Goal: Information Seeking & Learning: Compare options

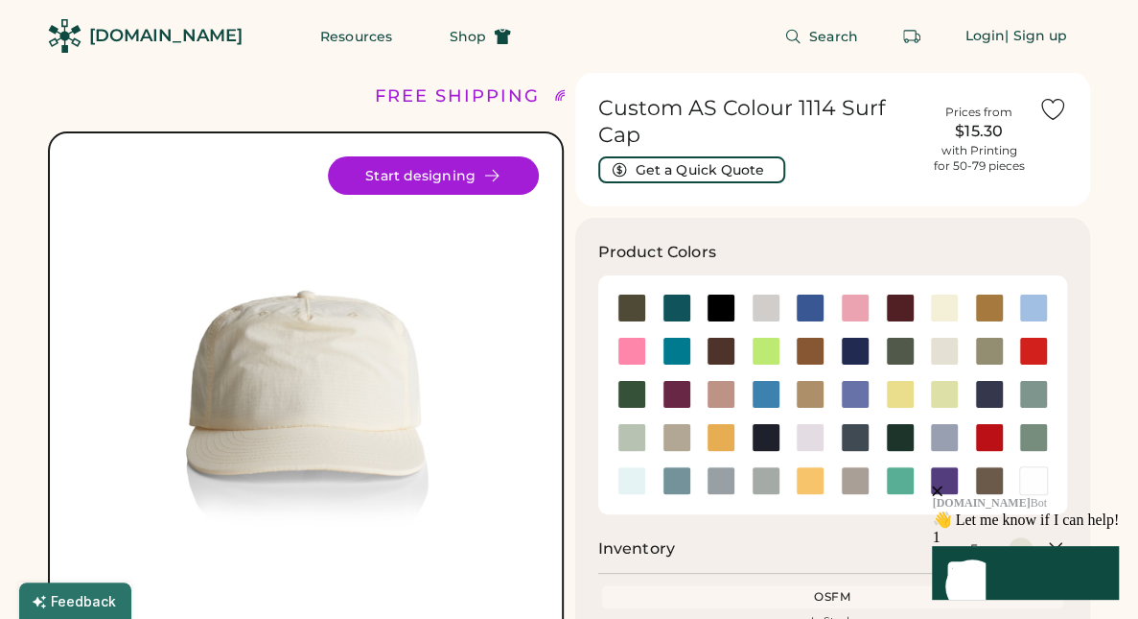
click at [943, 485] on icon "close" at bounding box center [937, 490] width 11 height 11
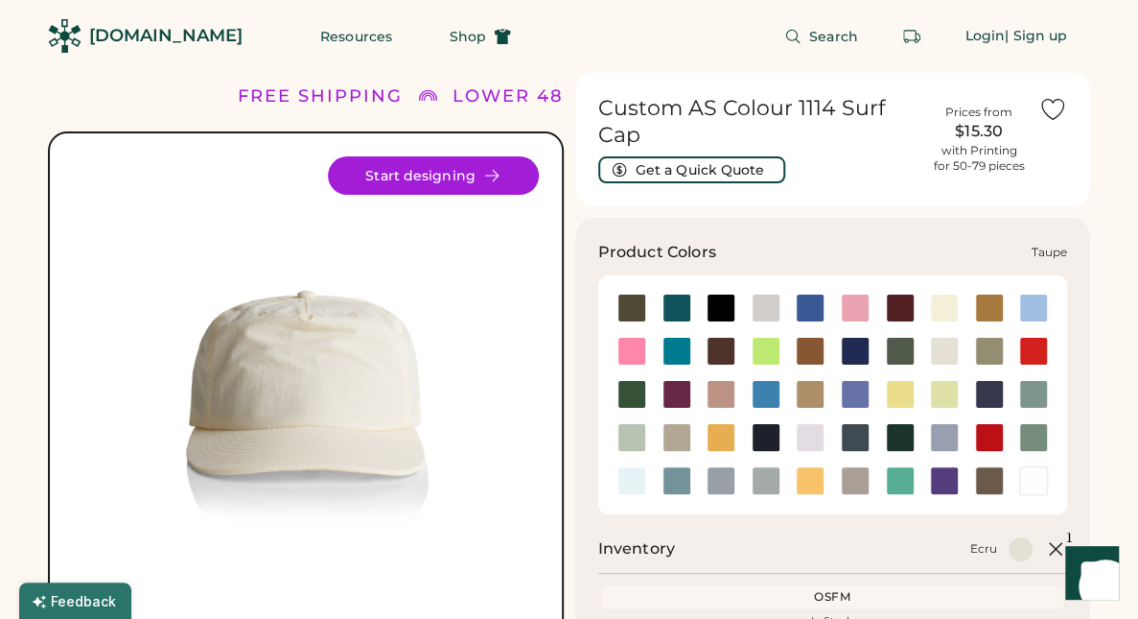
click at [865, 474] on div at bounding box center [855, 480] width 29 height 29
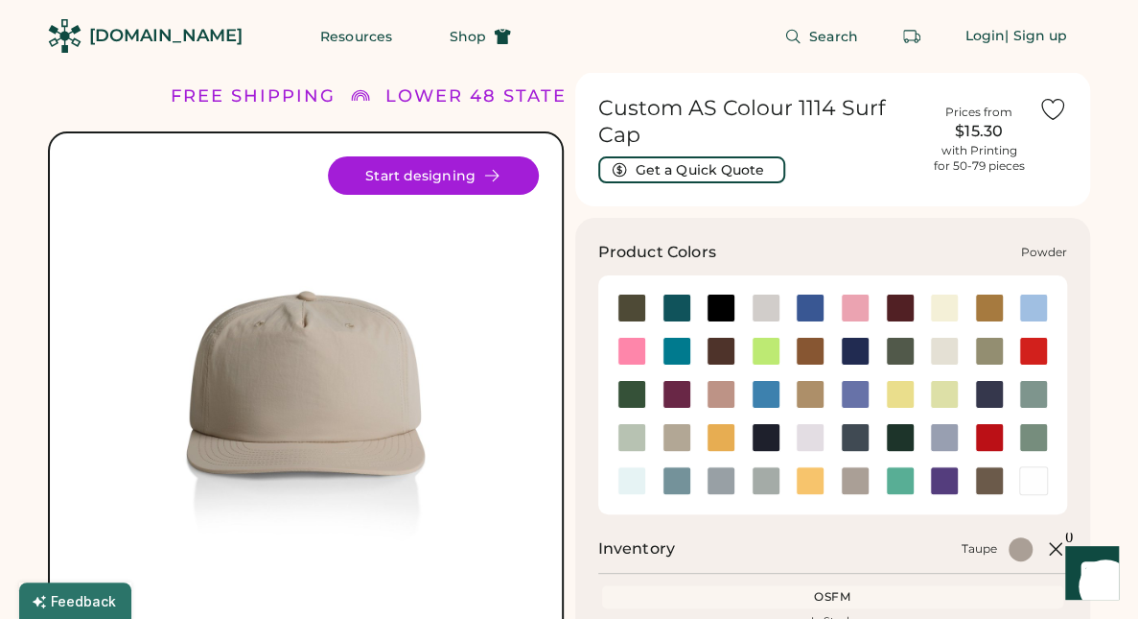
click at [951, 442] on div at bounding box center [944, 437] width 29 height 29
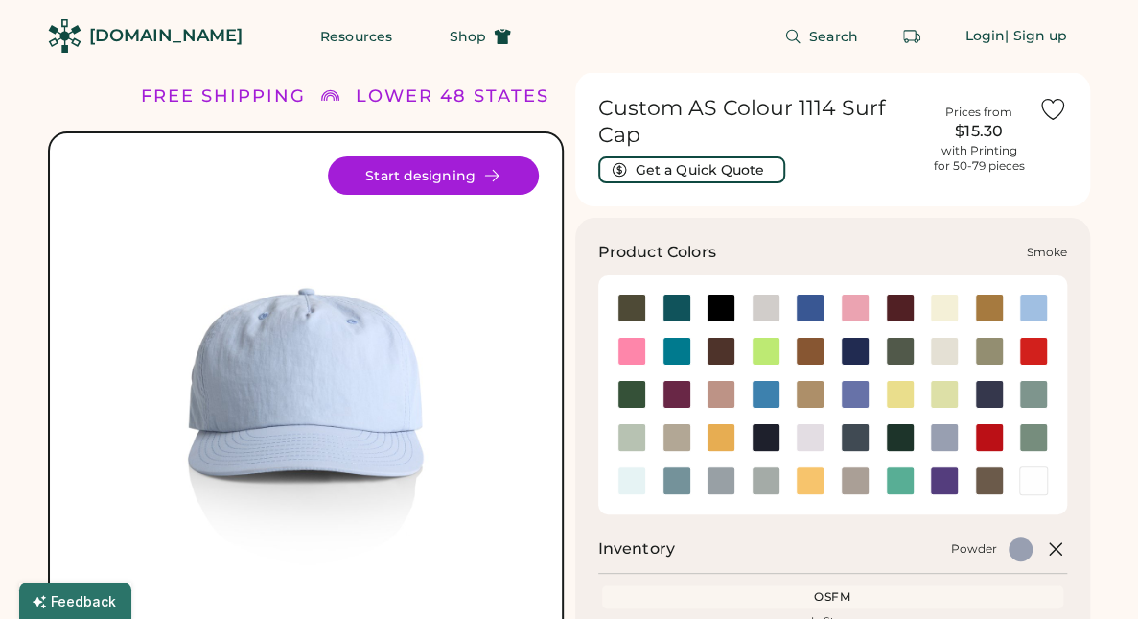
click at [722, 477] on div at bounding box center [721, 480] width 29 height 29
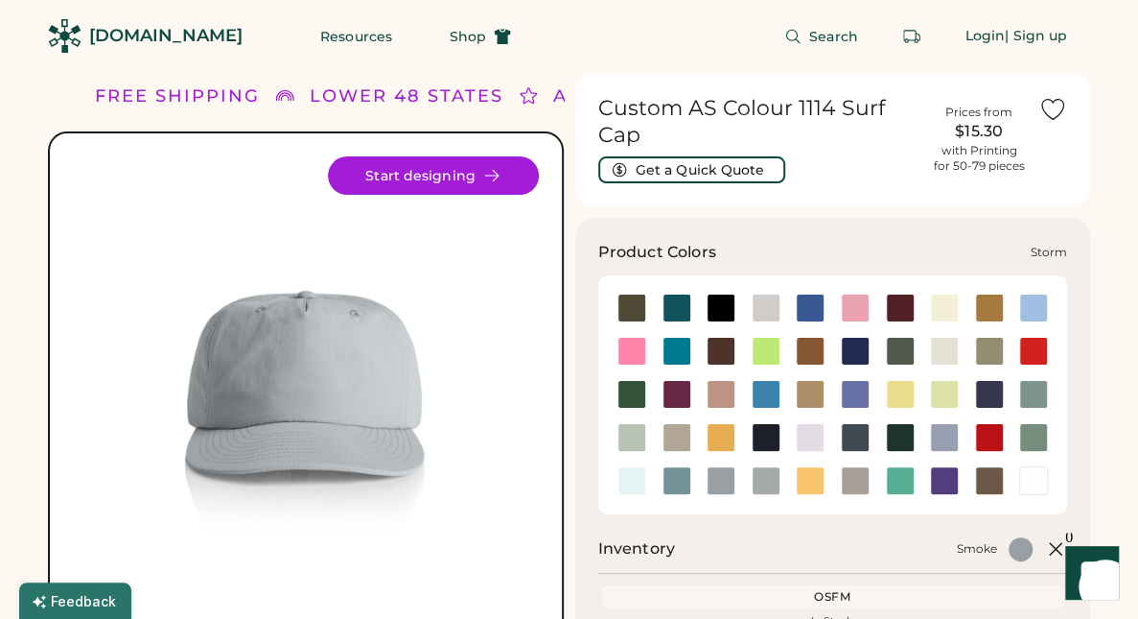
click at [760, 479] on div at bounding box center [766, 480] width 29 height 29
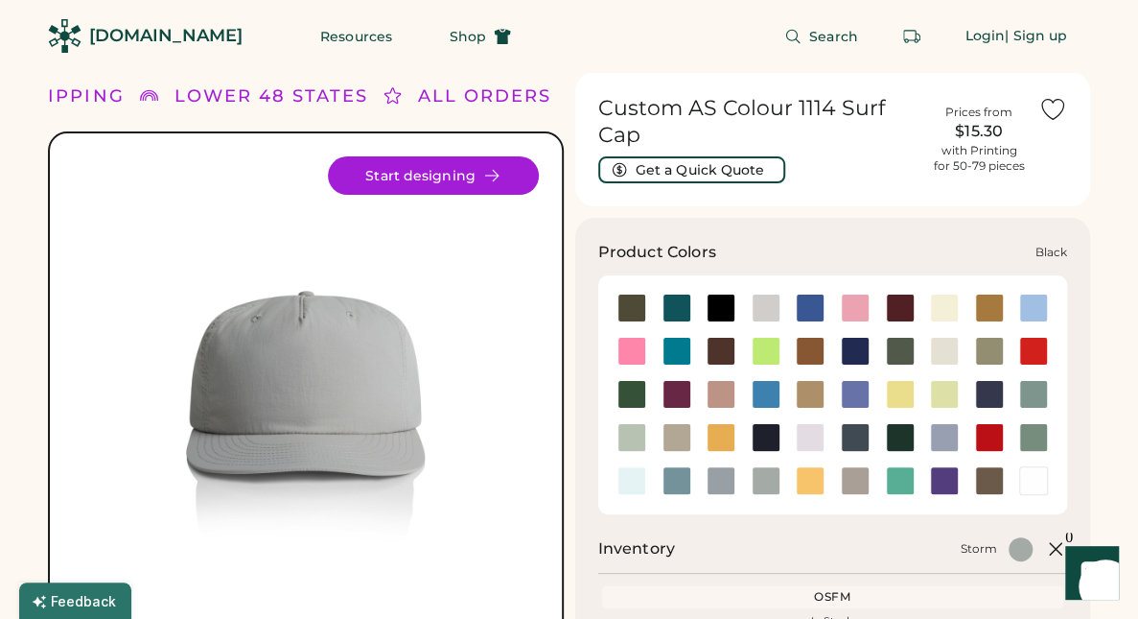
click at [725, 313] on div at bounding box center [721, 307] width 29 height 29
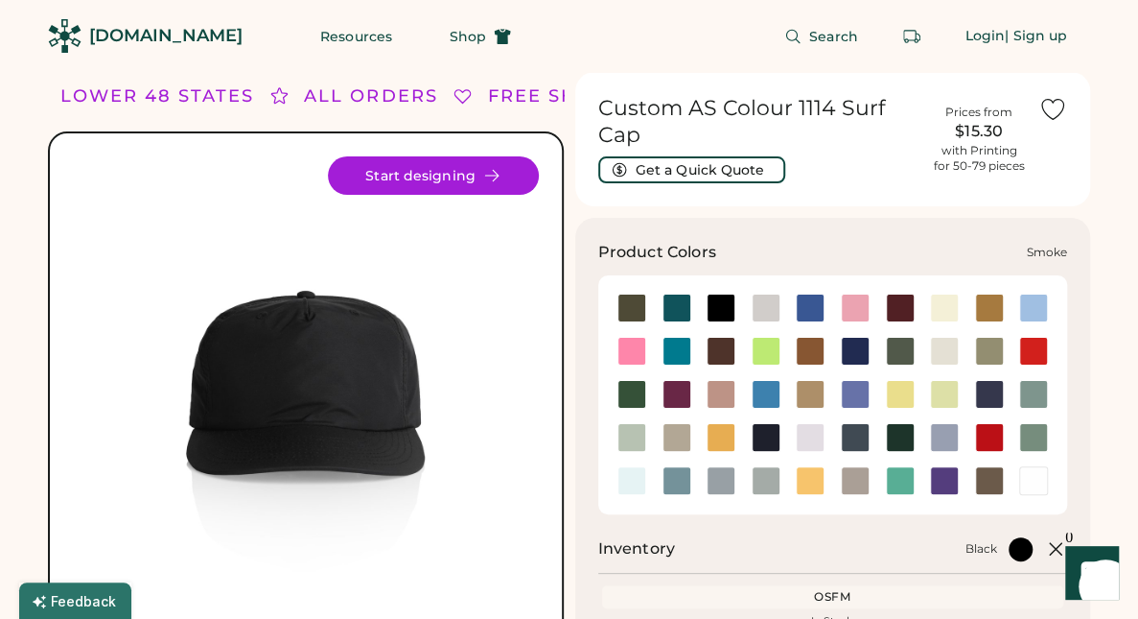
click at [730, 490] on div at bounding box center [721, 480] width 29 height 29
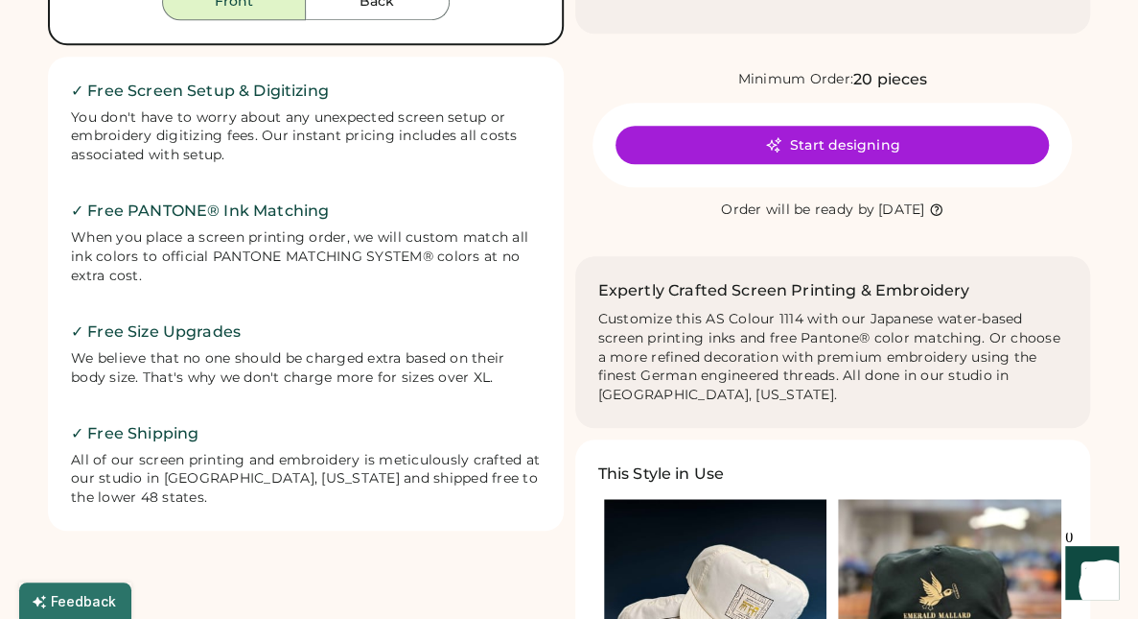
scroll to position [959, 0]
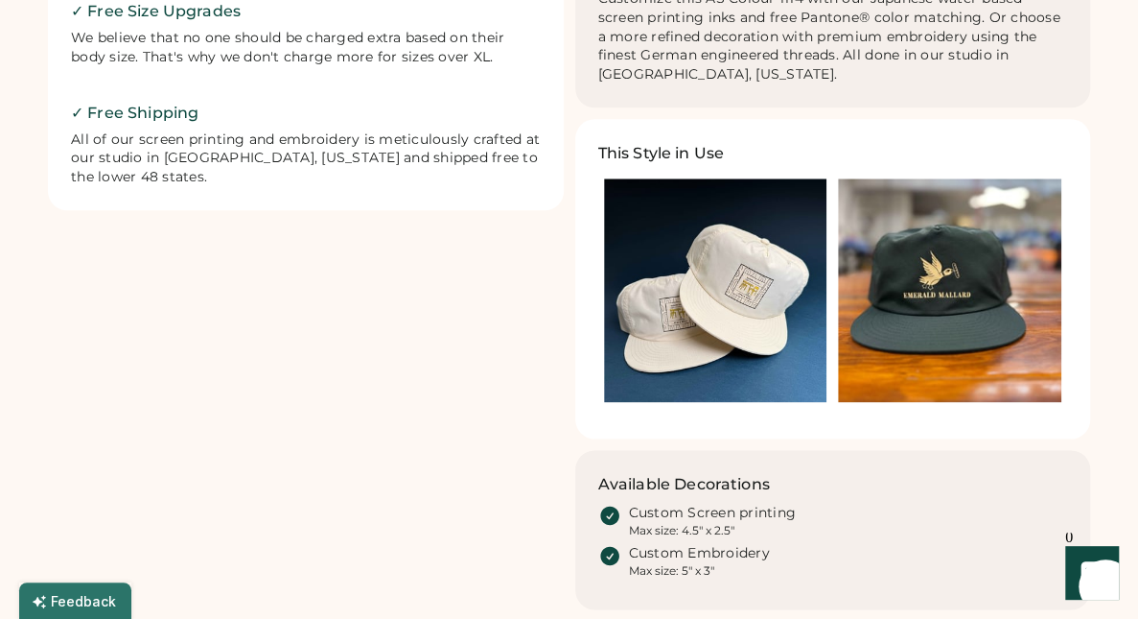
click at [702, 302] on img at bounding box center [715, 289] width 223 height 223
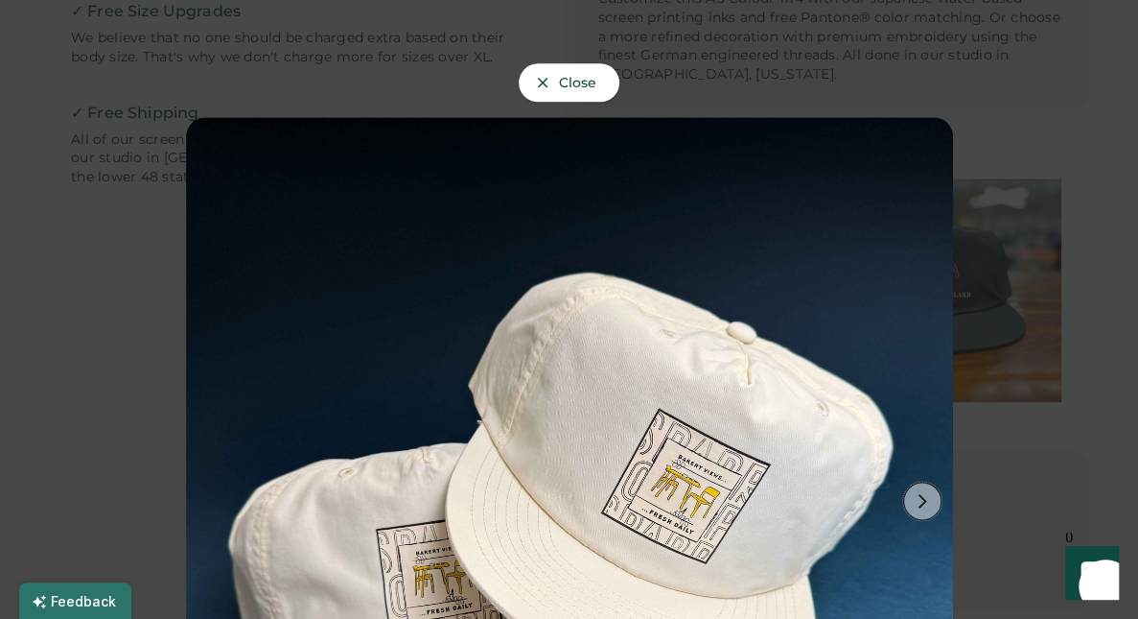
click at [914, 495] on icon at bounding box center [922, 500] width 17 height 17
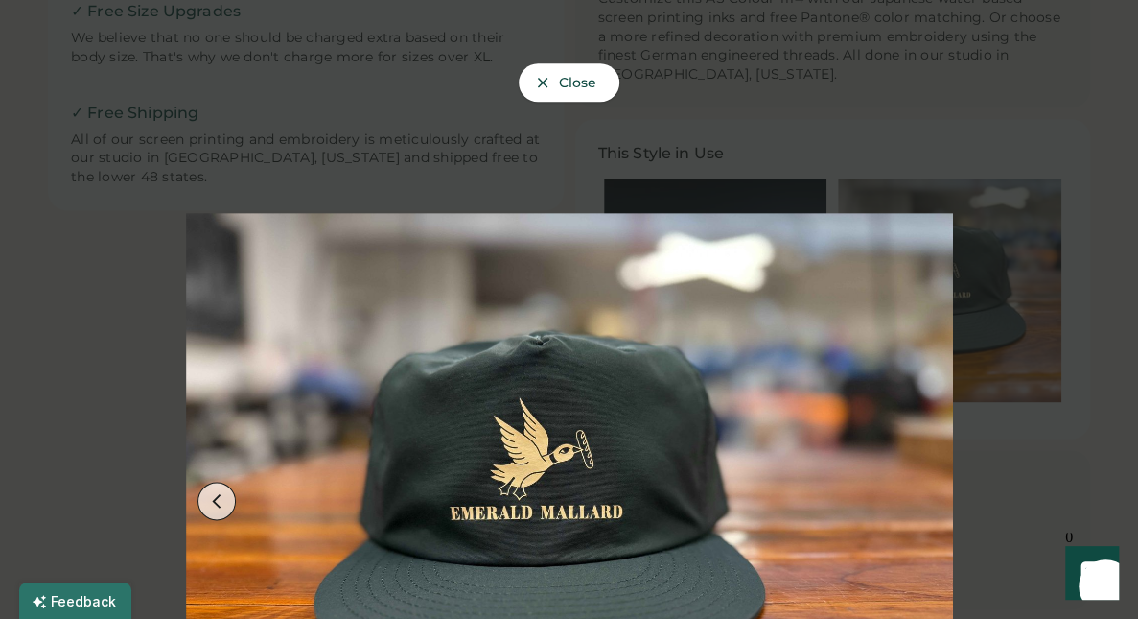
click at [1016, 440] on div at bounding box center [569, 309] width 1138 height 619
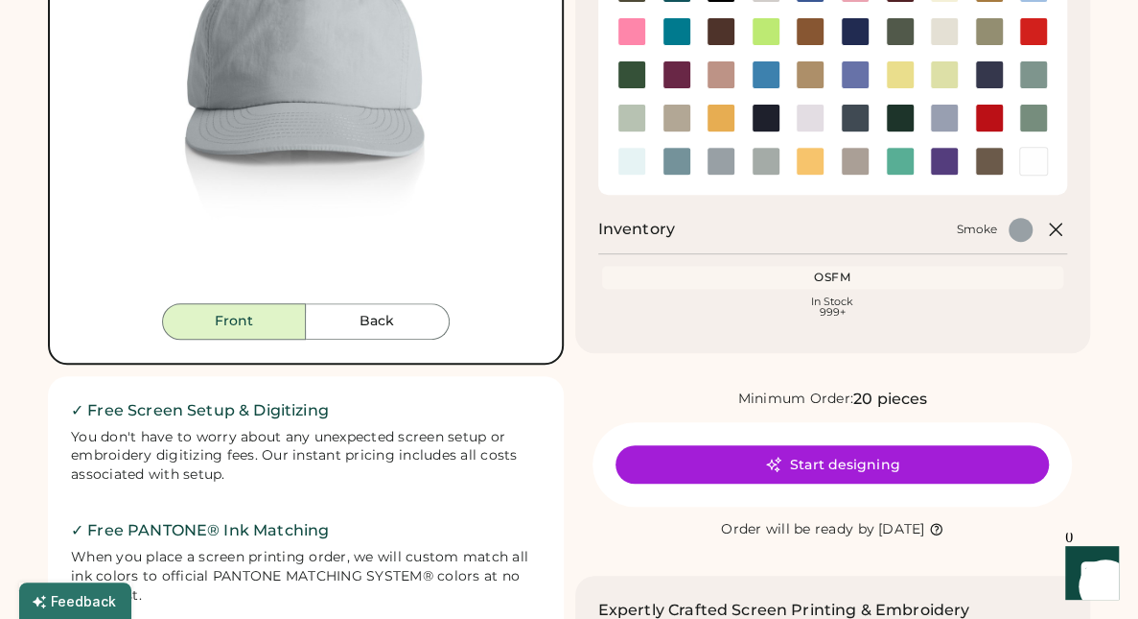
scroll to position [0, 0]
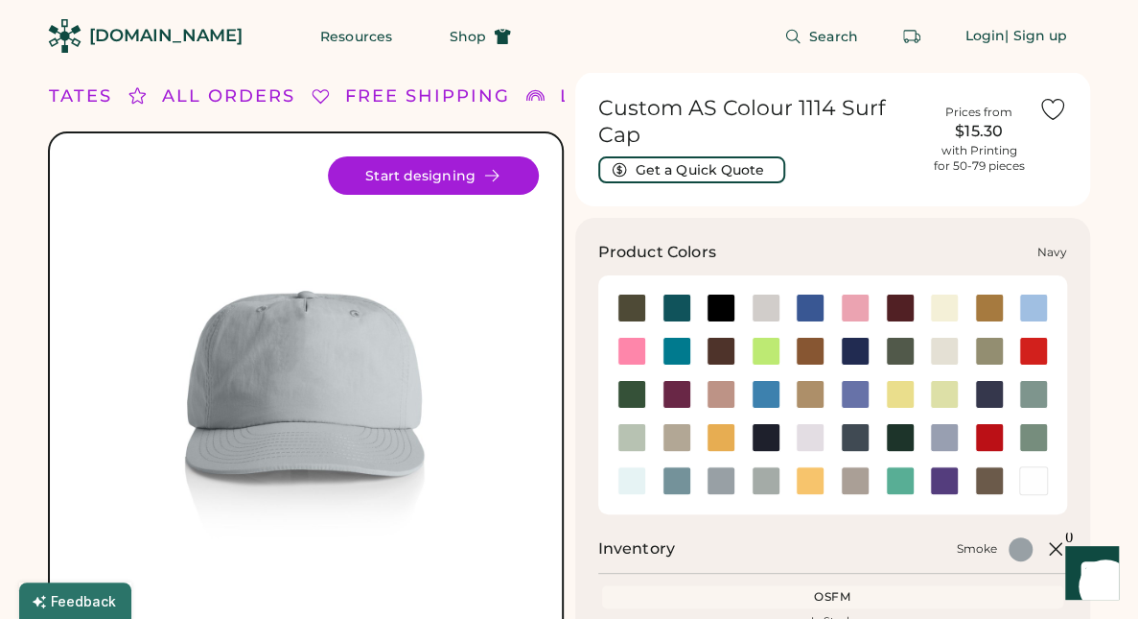
click at [767, 447] on div at bounding box center [766, 437] width 29 height 29
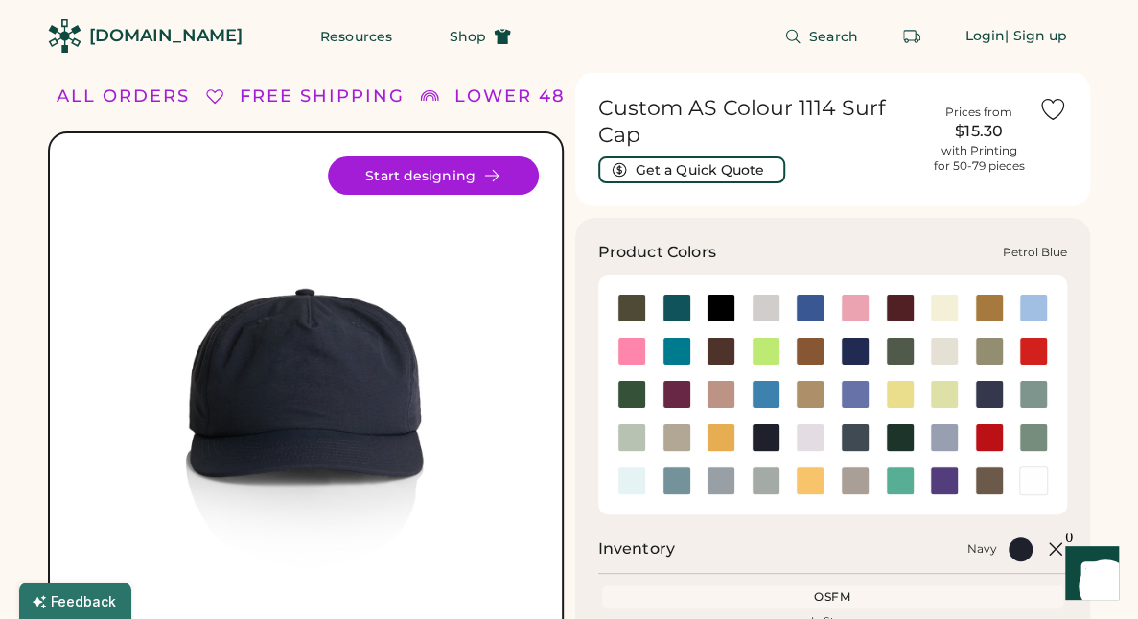
click at [863, 442] on div at bounding box center [855, 437] width 29 height 29
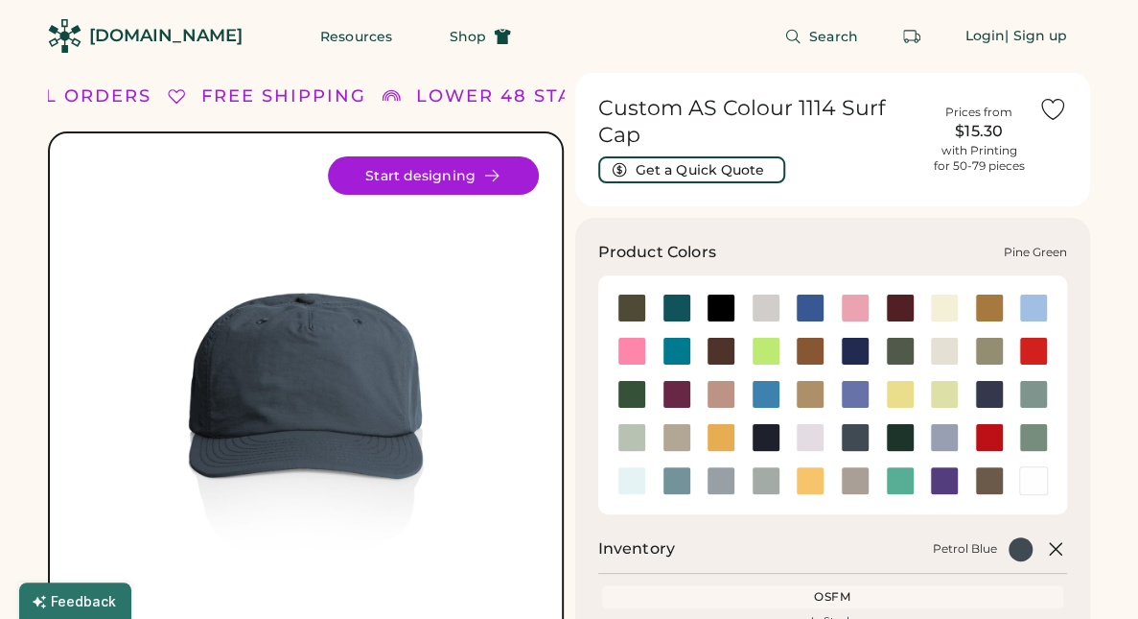
click at [888, 440] on div at bounding box center [900, 437] width 29 height 29
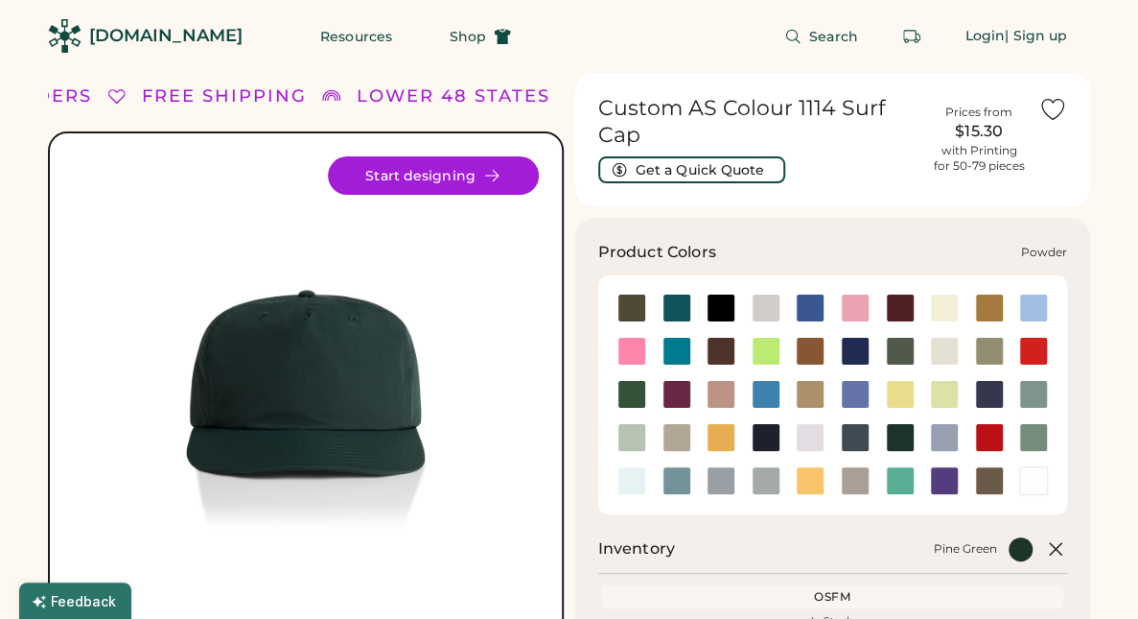
click at [942, 434] on div at bounding box center [944, 437] width 29 height 29
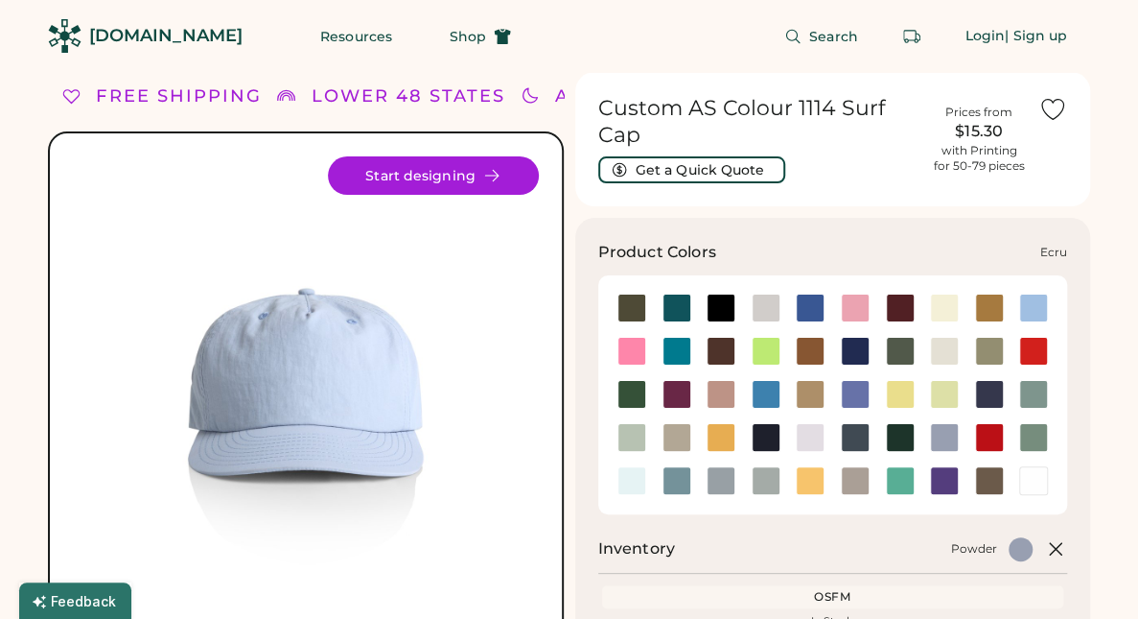
click at [944, 350] on div at bounding box center [944, 351] width 29 height 29
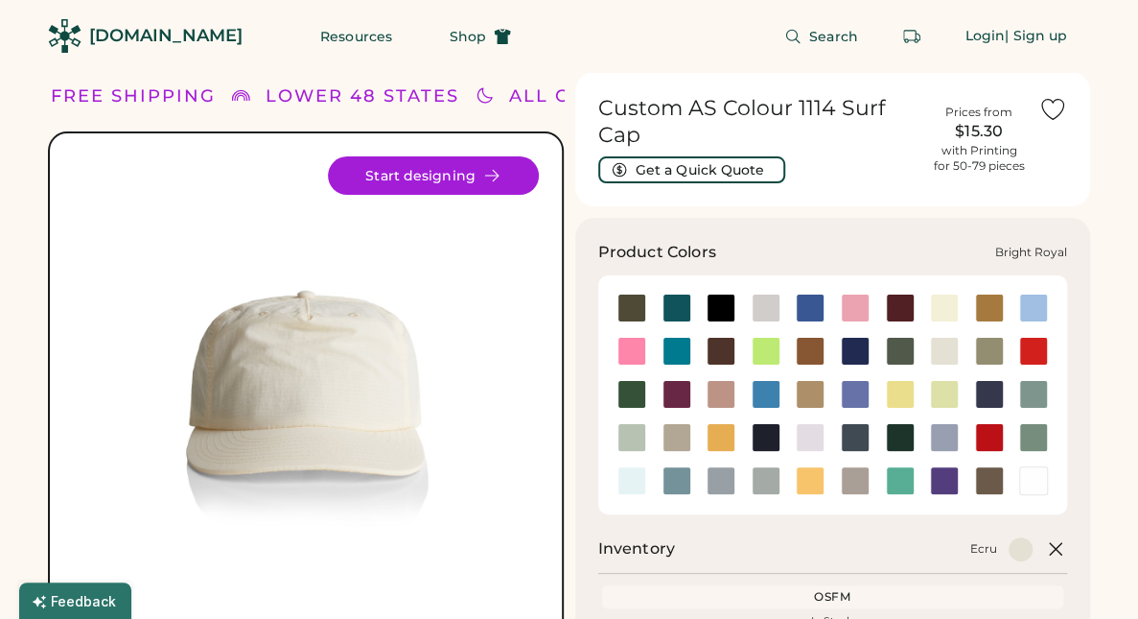
click at [813, 312] on div at bounding box center [810, 307] width 29 height 29
click at [765, 308] on div at bounding box center [766, 307] width 29 height 29
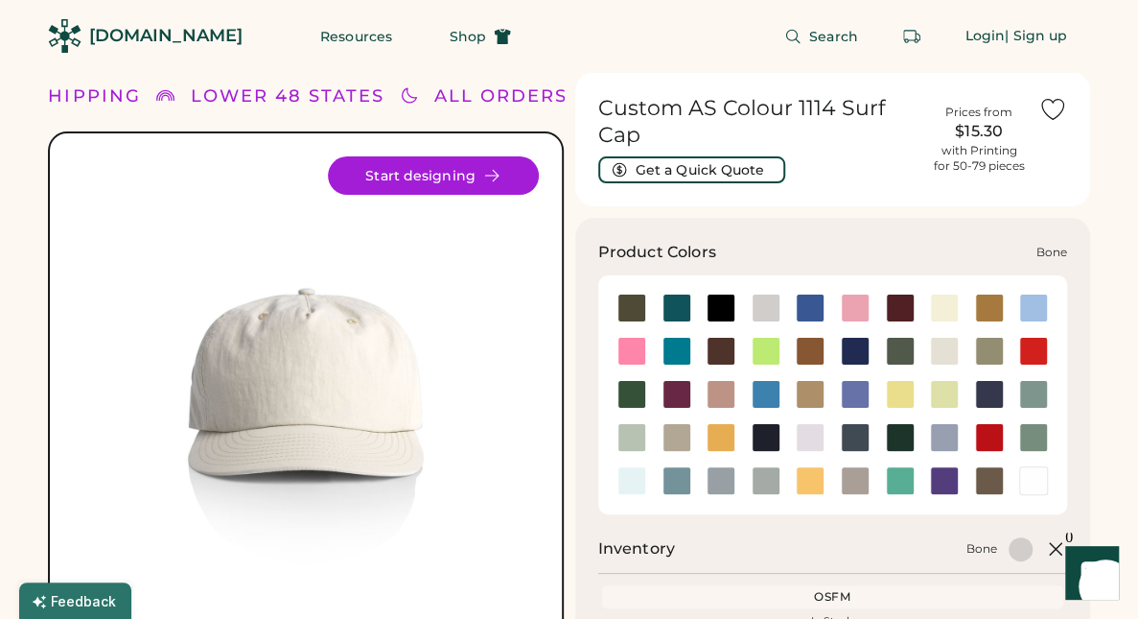
click at [765, 317] on div at bounding box center [766, 307] width 29 height 29
click at [725, 488] on div at bounding box center [721, 480] width 29 height 29
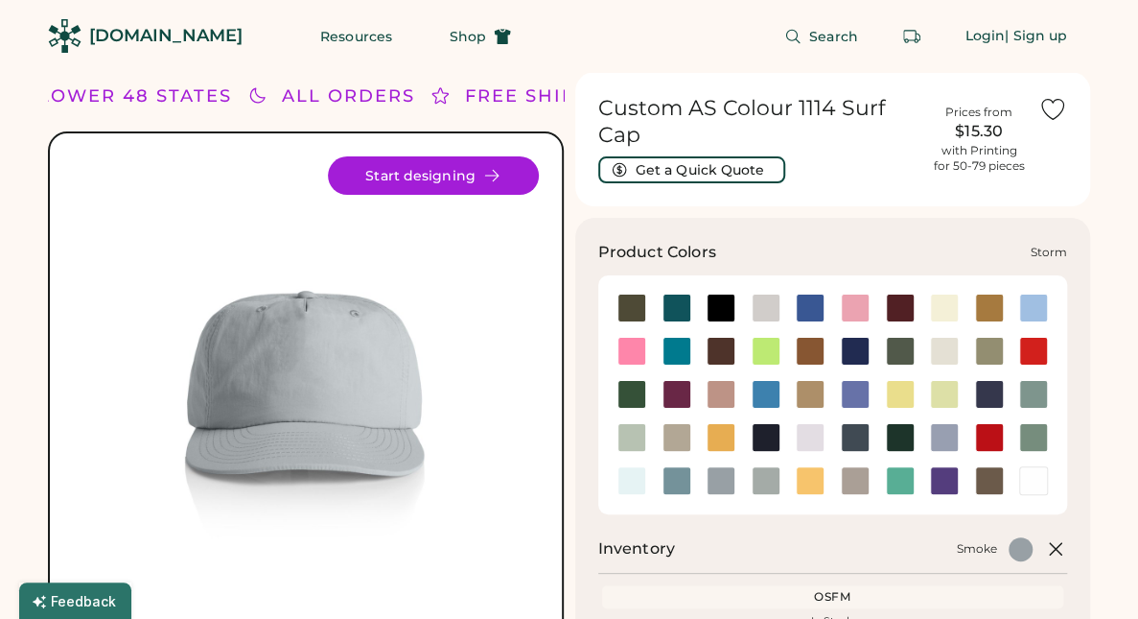
click at [754, 484] on div at bounding box center [766, 480] width 29 height 29
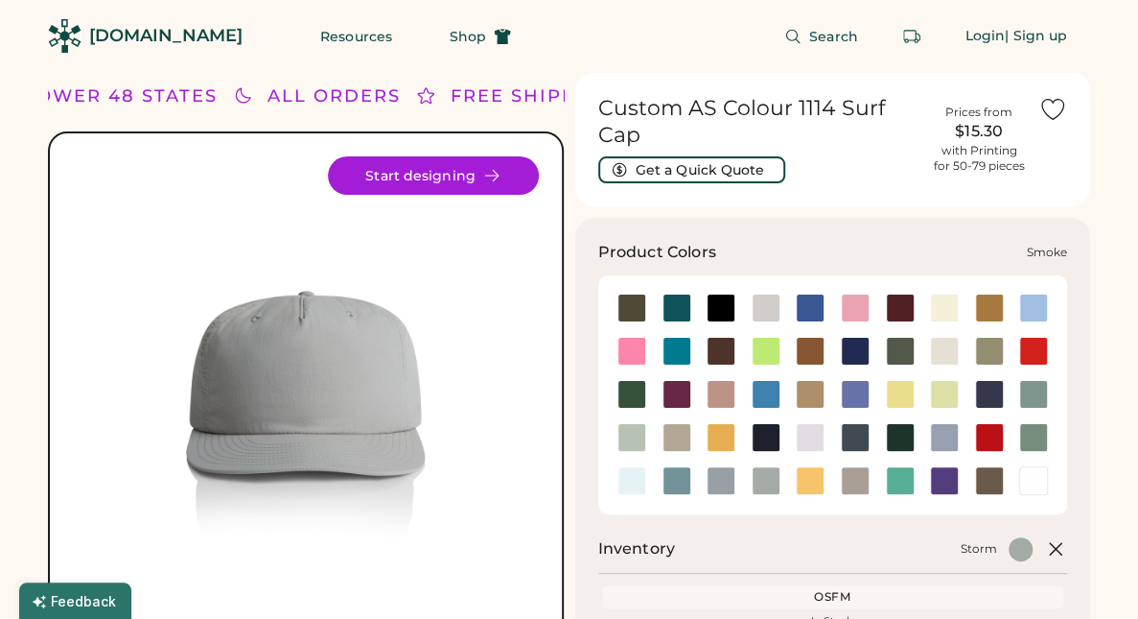
click at [727, 492] on div at bounding box center [721, 480] width 29 height 29
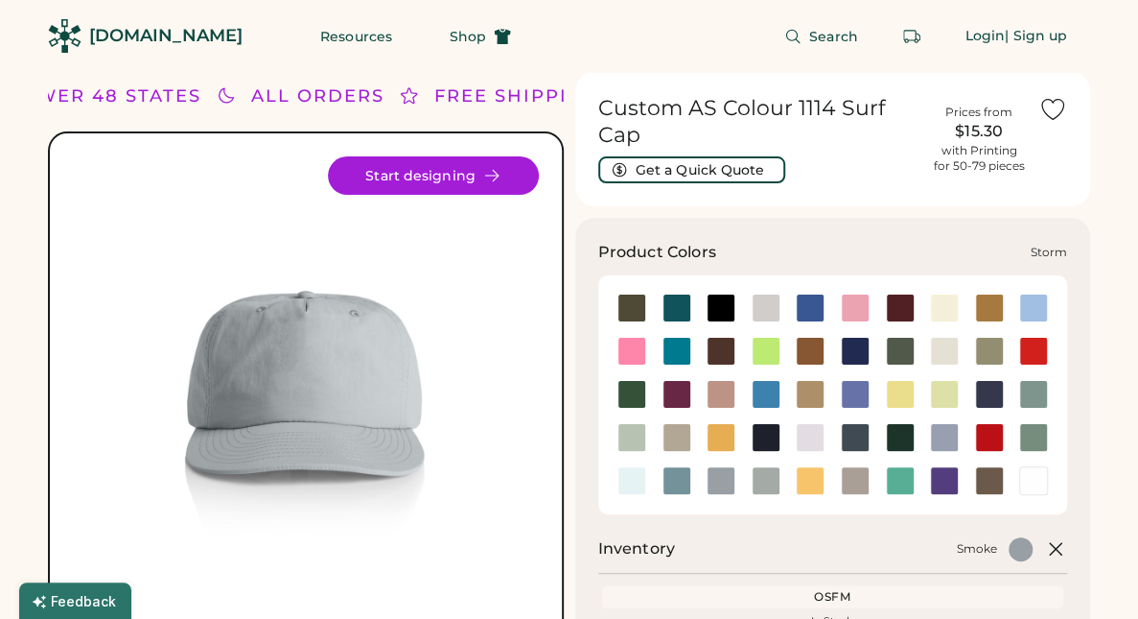
click at [748, 490] on div at bounding box center [765, 480] width 45 height 29
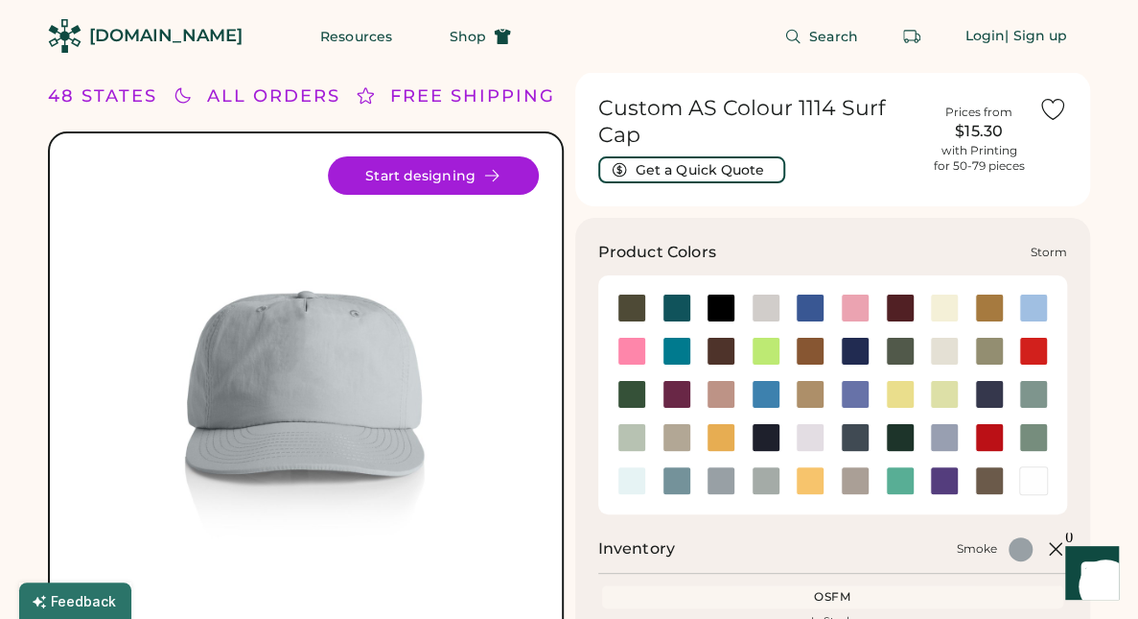
click at [752, 481] on div at bounding box center [766, 480] width 29 height 29
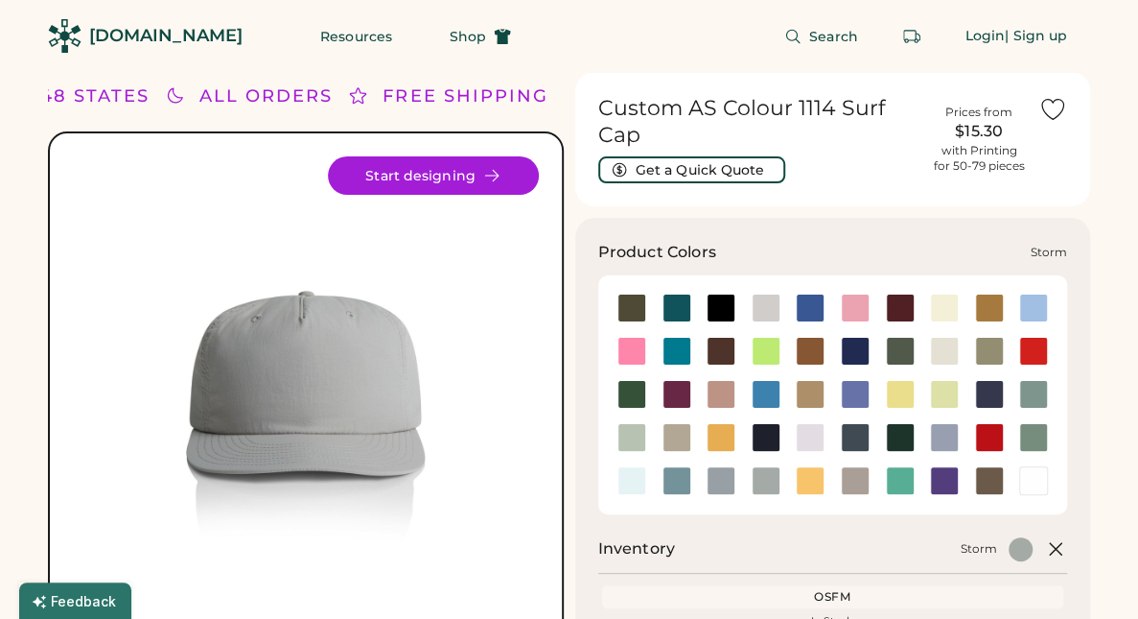
click at [763, 480] on div at bounding box center [766, 480] width 29 height 29
